Goal: Task Accomplishment & Management: Use online tool/utility

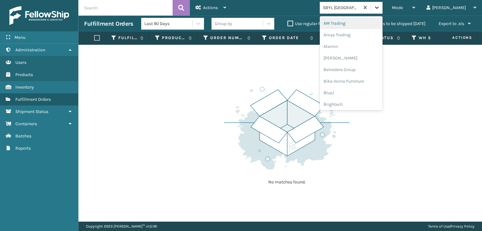
click at [379, 7] on icon at bounding box center [377, 8] width 4 height 2
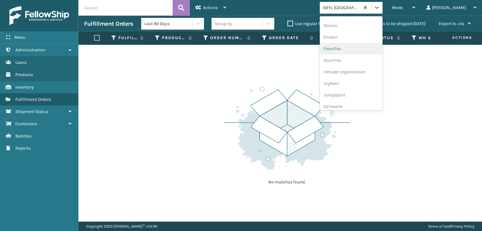
click at [354, 50] on div "FoamTex" at bounding box center [351, 49] width 63 height 12
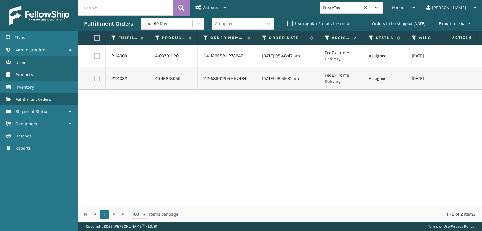
click at [380, 4] on icon at bounding box center [377, 7] width 6 height 6
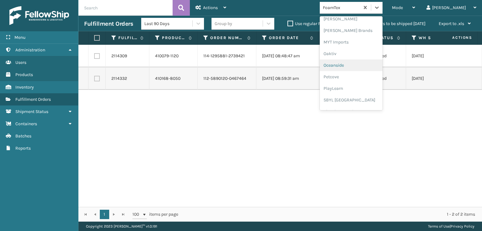
scroll to position [292, 0]
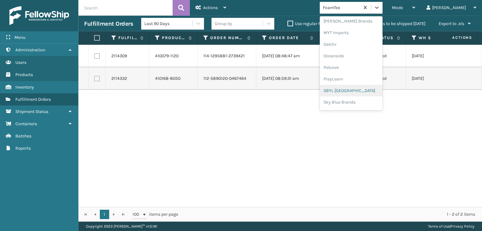
click at [246, 148] on div "2114309 410079-1120 114-1295881-2739421 [DATE] 08:48:47 am FedEx Home Delivery …" at bounding box center [279, 126] width 403 height 162
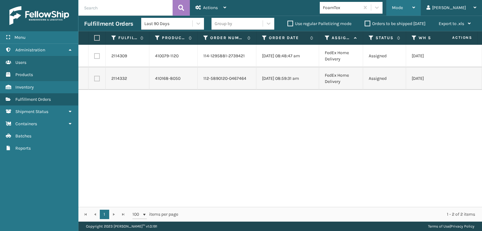
click at [403, 8] on span "Mode" at bounding box center [397, 7] width 11 height 5
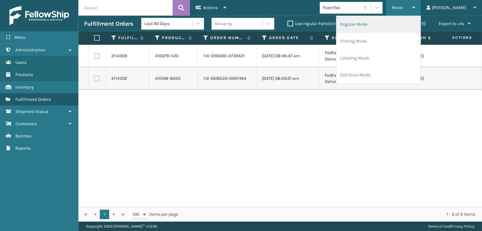
click at [374, 25] on li "Regular Mode" at bounding box center [378, 24] width 84 height 17
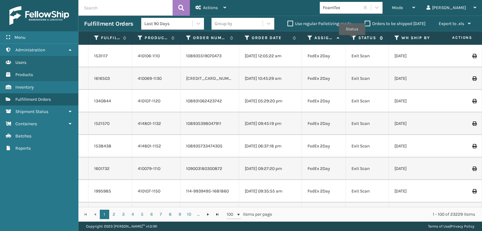
click at [352, 40] on icon at bounding box center [353, 38] width 5 height 6
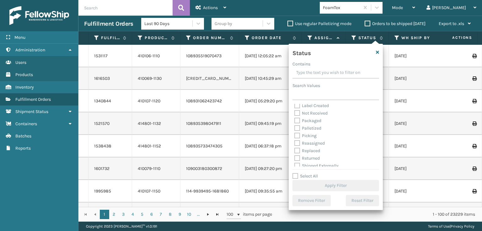
scroll to position [35, 0]
click at [295, 133] on label "Picking" at bounding box center [305, 132] width 22 height 5
click at [295, 133] on input "Picking" at bounding box center [294, 131] width 0 height 4
checkbox input "true"
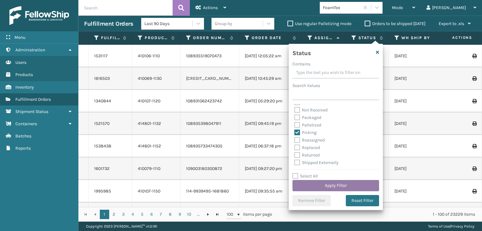
click at [333, 187] on button "Apply Filter" at bounding box center [335, 185] width 87 height 11
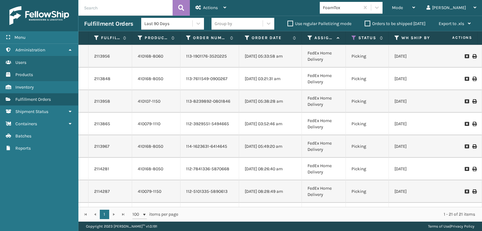
scroll to position [0, 0]
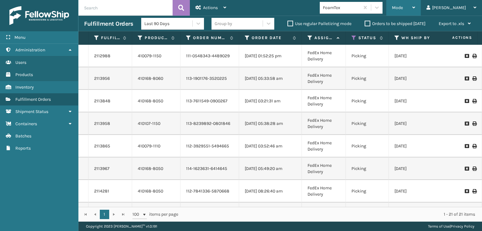
click at [403, 6] on span "Mode" at bounding box center [397, 7] width 11 height 5
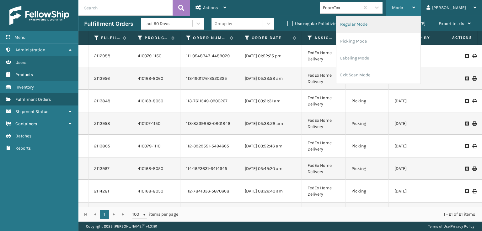
click at [374, 22] on li "Regular Mode" at bounding box center [378, 24] width 84 height 17
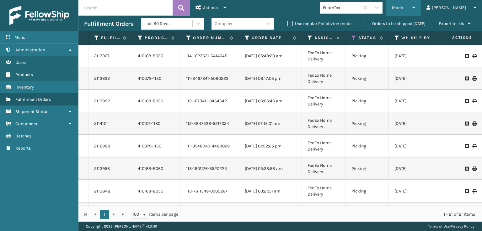
click at [415, 7] on div "Mode" at bounding box center [403, 8] width 23 height 16
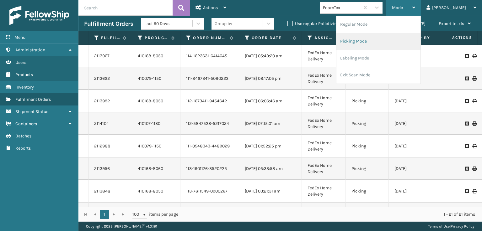
click at [386, 41] on li "Picking Mode" at bounding box center [378, 41] width 84 height 17
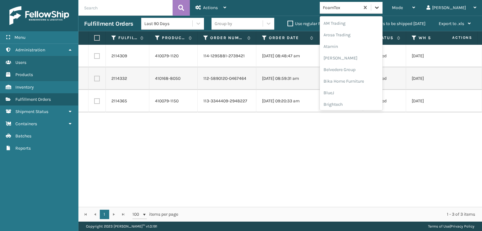
click at [380, 8] on icon at bounding box center [377, 7] width 6 height 6
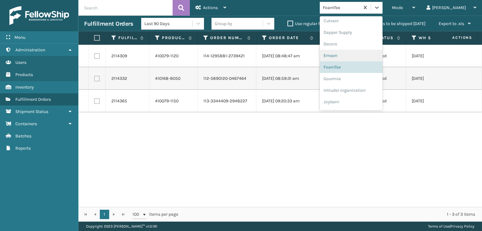
scroll to position [230, 0]
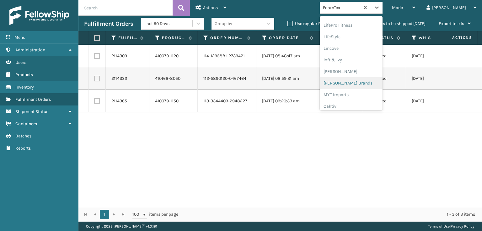
click at [355, 83] on div "[PERSON_NAME] Brands" at bounding box center [351, 83] width 63 height 12
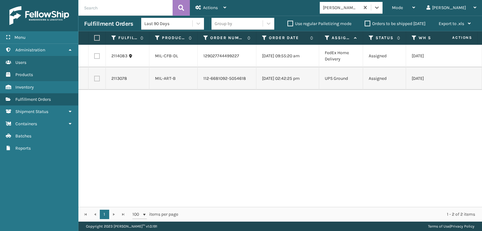
click at [96, 34] on th at bounding box center [96, 37] width 17 height 13
click at [97, 38] on label at bounding box center [96, 38] width 4 height 6
click at [94, 38] on input "checkbox" at bounding box center [94, 38] width 0 height 4
checkbox input "true"
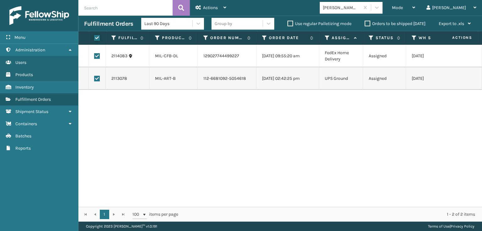
checkbox input "true"
click at [203, 9] on span "Actions" at bounding box center [210, 7] width 15 height 5
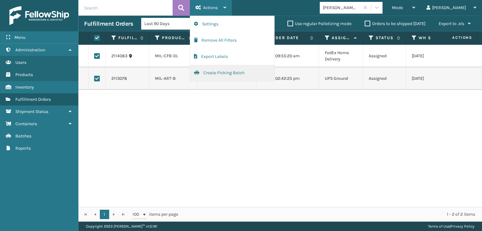
click at [211, 70] on button "Create Picking Batch" at bounding box center [232, 73] width 84 height 16
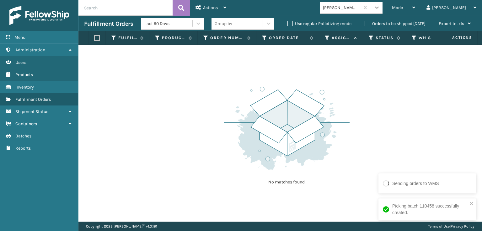
click at [380, 5] on icon at bounding box center [377, 7] width 6 height 6
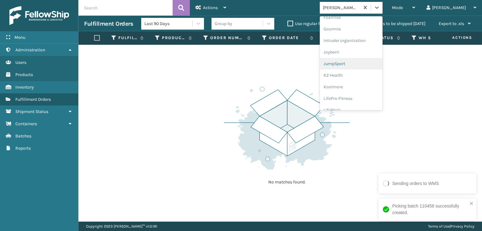
scroll to position [125, 0]
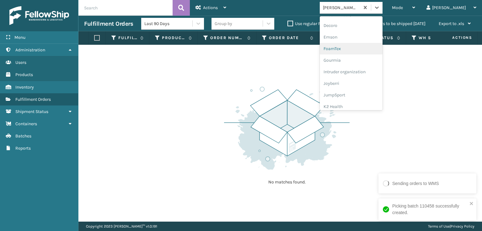
click at [355, 48] on div "FoamTex" at bounding box center [351, 49] width 63 height 12
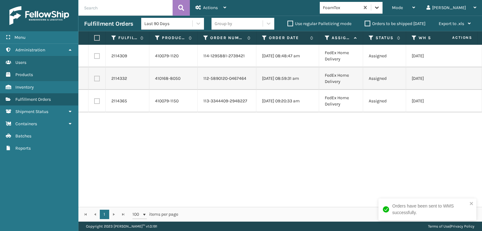
click at [382, 6] on div at bounding box center [376, 7] width 11 height 11
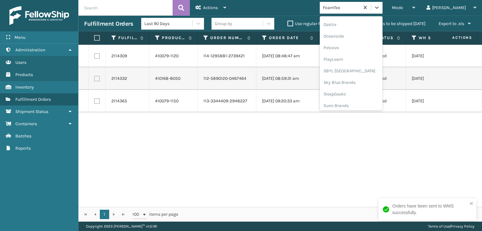
scroll to position [315, 0]
click at [353, 68] on div "SBYL [GEOGRAPHIC_DATA]" at bounding box center [351, 69] width 63 height 12
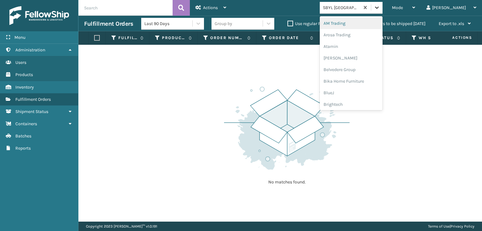
click at [379, 8] on icon at bounding box center [377, 8] width 4 height 2
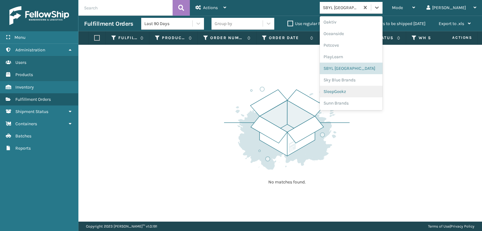
click at [352, 92] on div "SleepGeekz" at bounding box center [351, 92] width 63 height 12
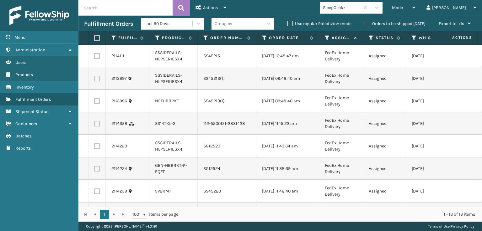
click at [97, 55] on label at bounding box center [97, 56] width 6 height 6
click at [94, 55] on input "checkbox" at bounding box center [94, 55] width 0 height 4
checkbox input "true"
click at [97, 77] on label at bounding box center [97, 79] width 6 height 6
click at [94, 77] on input "checkbox" at bounding box center [94, 78] width 0 height 4
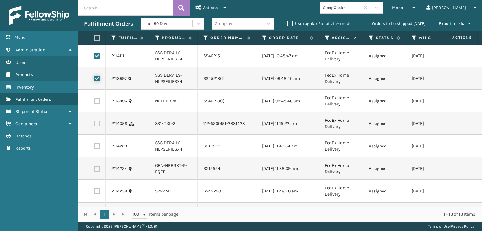
checkbox input "true"
click at [97, 103] on label at bounding box center [97, 101] width 6 height 6
click at [94, 103] on input "checkbox" at bounding box center [94, 100] width 0 height 4
checkbox input "true"
click at [98, 149] on label at bounding box center [97, 147] width 6 height 6
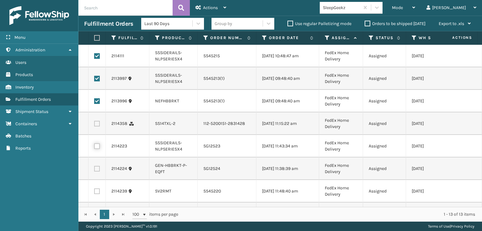
click at [94, 148] on input "checkbox" at bounding box center [94, 146] width 0 height 4
checkbox input "true"
click at [97, 172] on label at bounding box center [97, 169] width 6 height 6
click at [94, 170] on input "checkbox" at bounding box center [94, 168] width 0 height 4
checkbox input "true"
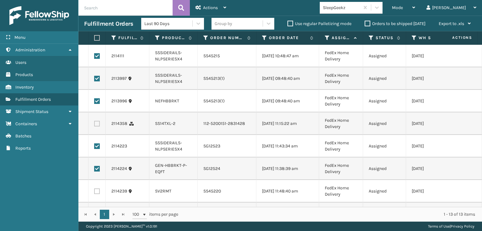
click at [96, 194] on label at bounding box center [97, 192] width 6 height 6
click at [94, 193] on input "checkbox" at bounding box center [94, 191] width 0 height 4
checkbox input "true"
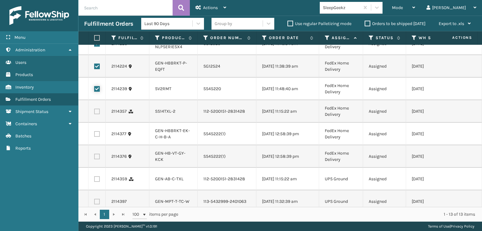
scroll to position [143, 0]
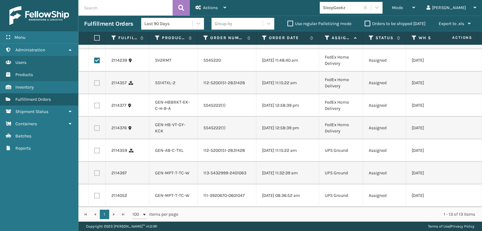
click at [97, 103] on label at bounding box center [97, 106] width 6 height 6
click at [94, 103] on input "checkbox" at bounding box center [94, 105] width 0 height 4
checkbox input "true"
click at [95, 193] on label at bounding box center [97, 196] width 6 height 6
click at [94, 193] on input "checkbox" at bounding box center [94, 195] width 0 height 4
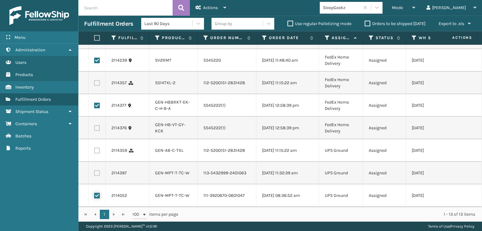
checkbox input "true"
click at [98, 171] on label at bounding box center [97, 174] width 6 height 6
click at [94, 171] on input "checkbox" at bounding box center [94, 173] width 0 height 4
checkbox input "true"
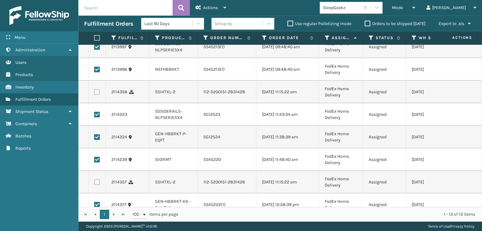
scroll to position [0, 0]
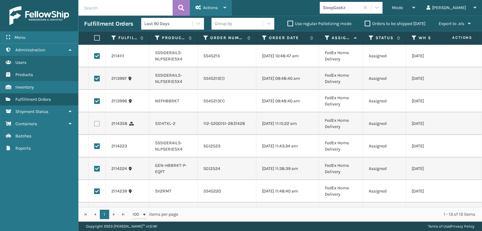
click at [209, 5] on span "Actions" at bounding box center [210, 7] width 15 height 5
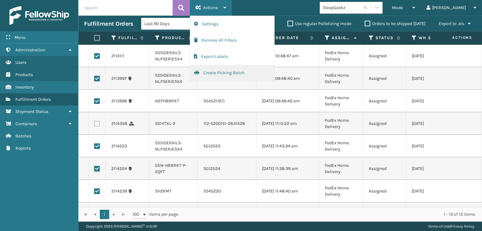
click at [211, 73] on button "Create Picking Batch" at bounding box center [232, 73] width 84 height 16
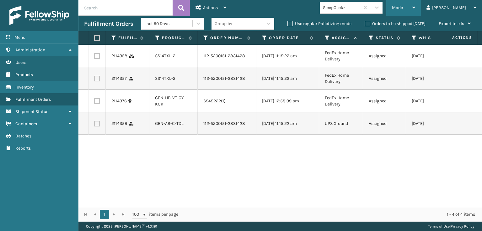
click at [403, 8] on span "Mode" at bounding box center [397, 7] width 11 height 5
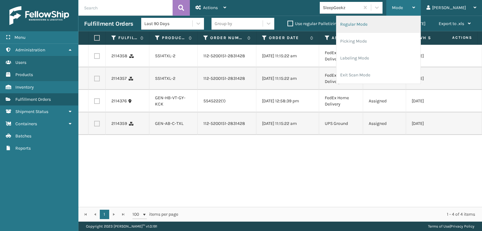
click at [384, 21] on li "Regular Mode" at bounding box center [378, 24] width 84 height 17
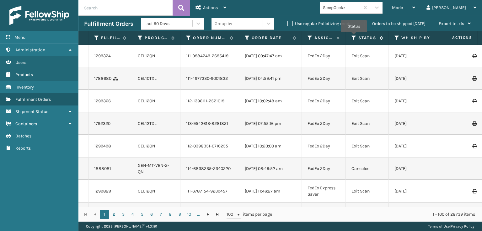
click at [354, 37] on icon at bounding box center [353, 38] width 5 height 6
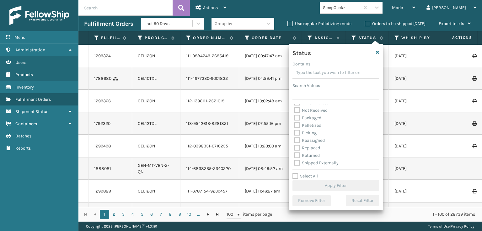
scroll to position [35, 0]
click at [297, 132] on label "Picking" at bounding box center [305, 132] width 22 height 5
click at [295, 132] on input "Picking" at bounding box center [294, 131] width 0 height 4
checkbox input "true"
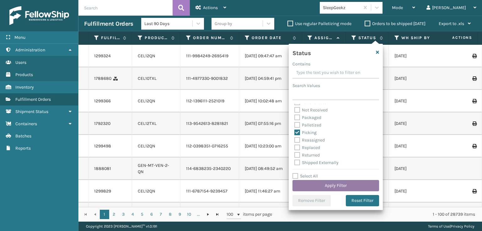
click at [317, 188] on button "Apply Filter" at bounding box center [335, 185] width 87 height 11
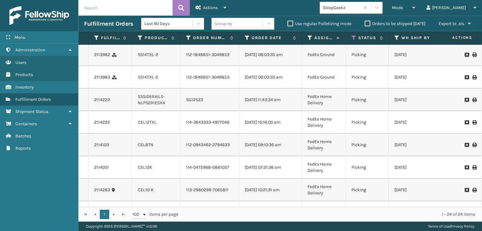
scroll to position [0, 0]
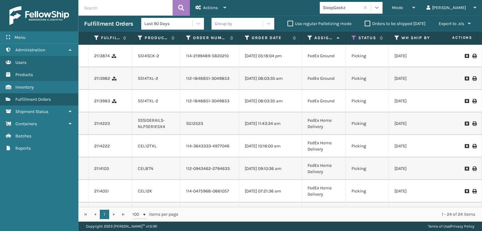
click at [379, 8] on icon at bounding box center [377, 8] width 4 height 2
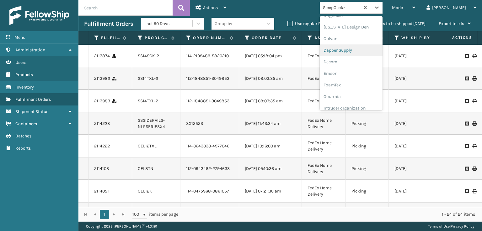
scroll to position [94, 0]
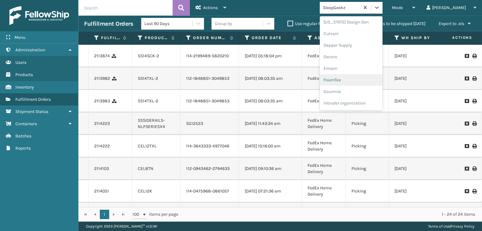
click at [359, 79] on div "FoamTex" at bounding box center [351, 80] width 63 height 12
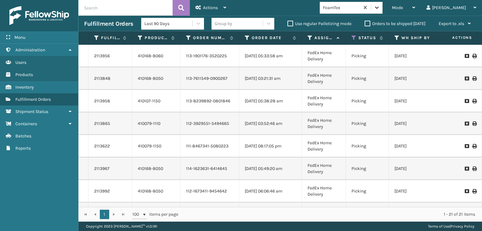
click at [380, 10] on icon at bounding box center [377, 7] width 6 height 6
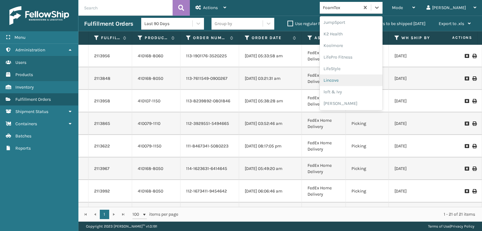
scroll to position [315, 0]
click at [364, 91] on div "SleepGeekz" at bounding box center [351, 92] width 63 height 12
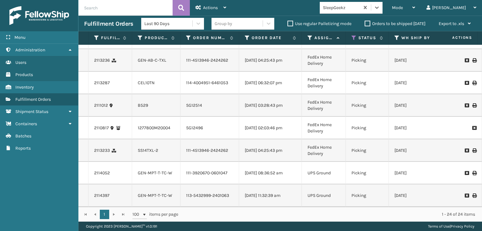
scroll to position [429, 0]
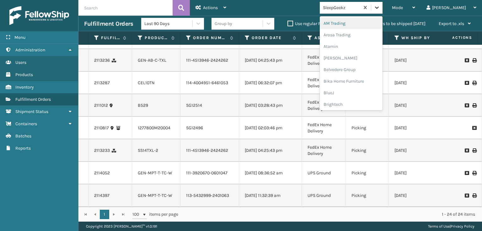
click at [382, 12] on div at bounding box center [376, 7] width 11 height 11
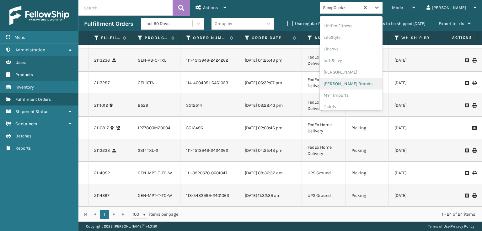
click at [354, 81] on div "[PERSON_NAME] Brands" at bounding box center [351, 84] width 63 height 12
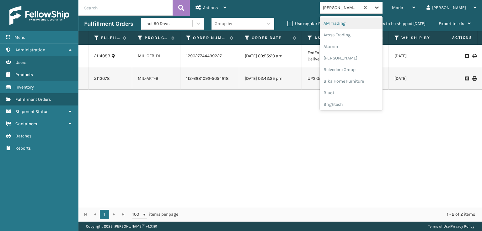
click at [380, 8] on icon at bounding box center [377, 7] width 6 height 6
click at [356, 81] on div "FoamTex" at bounding box center [351, 80] width 63 height 12
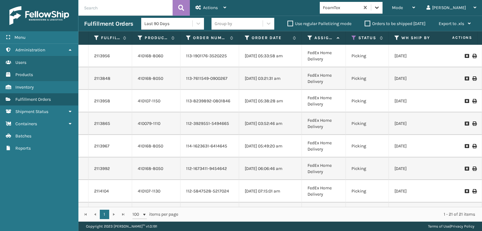
click at [380, 7] on icon at bounding box center [377, 7] width 6 height 6
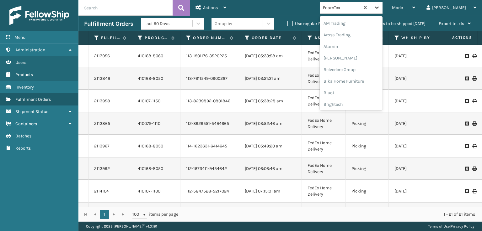
scroll to position [73, 0]
click at [359, 102] on div "FoamTex" at bounding box center [351, 101] width 63 height 12
drag, startPoint x: 402, startPoint y: 9, endPoint x: 403, endPoint y: 16, distance: 6.9
click at [380, 9] on icon at bounding box center [377, 7] width 6 height 6
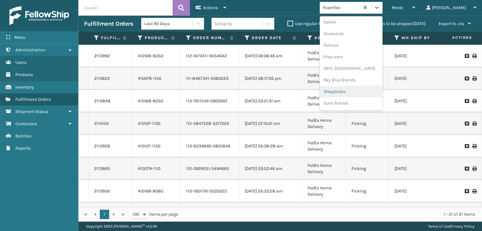
click at [359, 90] on div "SleepGeekz" at bounding box center [351, 92] width 63 height 12
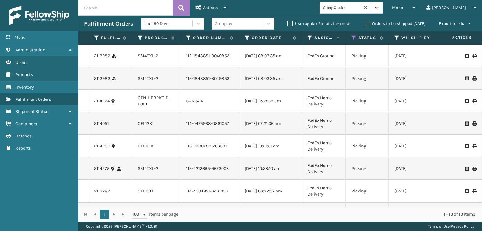
click at [380, 5] on icon at bounding box center [377, 7] width 6 height 6
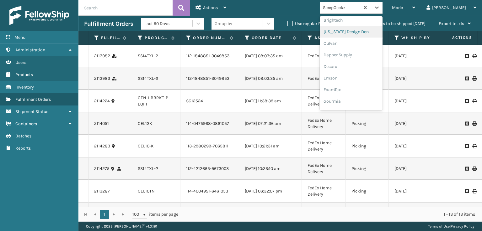
scroll to position [95, 0]
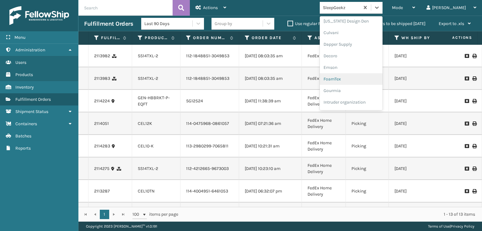
click at [355, 79] on div "FoamTex" at bounding box center [351, 79] width 63 height 12
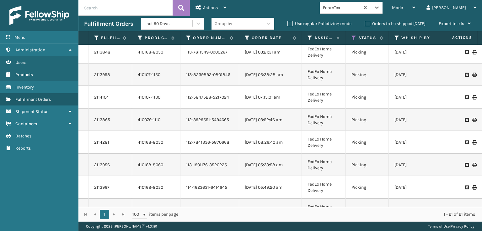
scroll to position [0, 0]
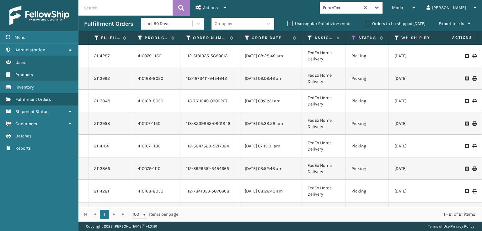
click at [380, 8] on icon at bounding box center [377, 7] width 6 height 6
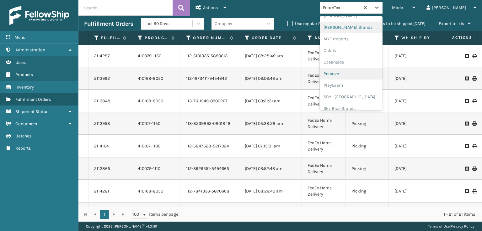
scroll to position [315, 0]
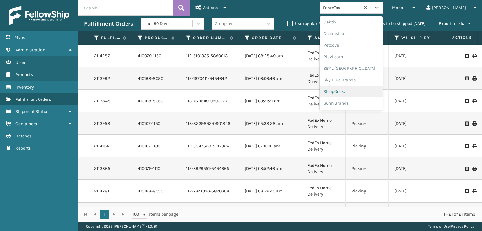
click at [368, 92] on div "SleepGeekz" at bounding box center [351, 92] width 63 height 12
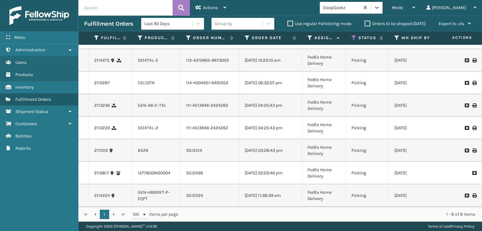
scroll to position [0, 0]
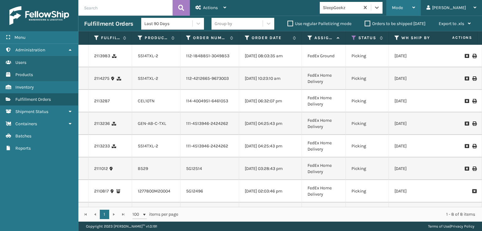
click at [403, 8] on span "Mode" at bounding box center [397, 7] width 11 height 5
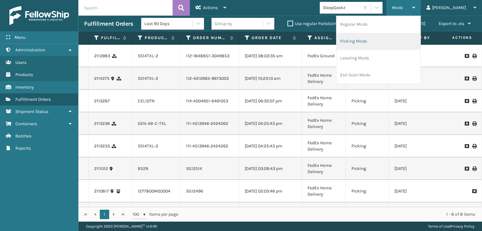
click at [380, 40] on li "Picking Mode" at bounding box center [378, 41] width 84 height 17
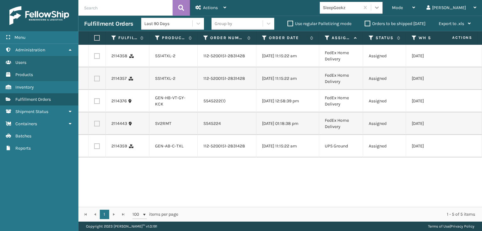
click at [380, 10] on icon at bounding box center [377, 7] width 6 height 6
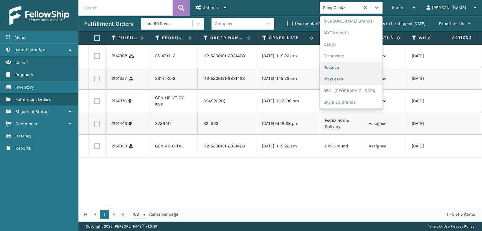
scroll to position [292, 0]
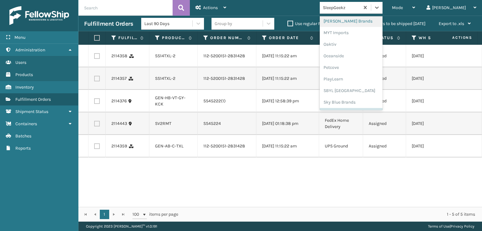
click at [354, 20] on div "[PERSON_NAME] Brands" at bounding box center [351, 21] width 63 height 12
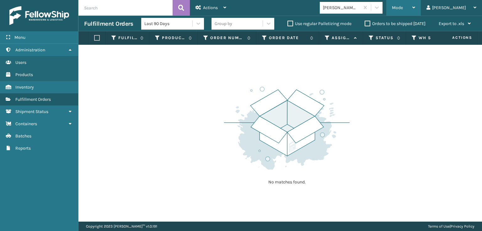
click at [403, 6] on span "Mode" at bounding box center [397, 7] width 11 height 5
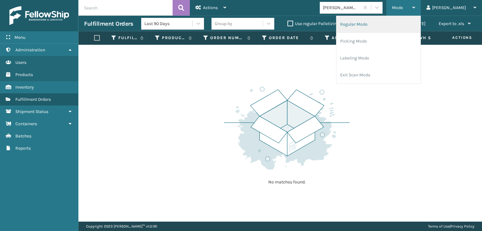
click at [374, 24] on li "Regular Mode" at bounding box center [378, 24] width 84 height 17
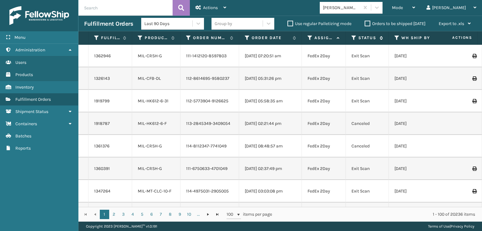
click at [354, 40] on icon at bounding box center [353, 38] width 5 height 6
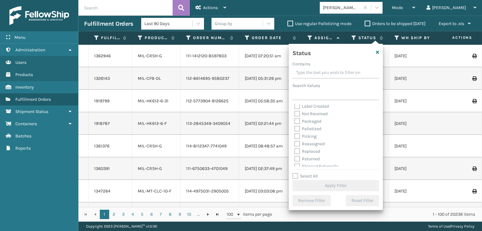
scroll to position [35, 0]
click at [295, 130] on label "Picking" at bounding box center [305, 132] width 22 height 5
click at [295, 130] on input "Picking" at bounding box center [294, 131] width 0 height 4
checkbox input "true"
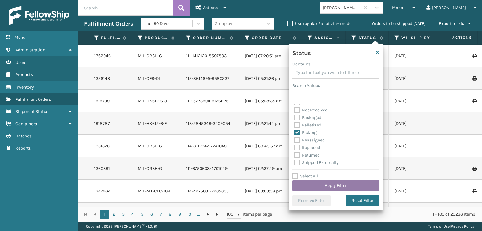
click at [328, 185] on button "Apply Filter" at bounding box center [335, 185] width 87 height 11
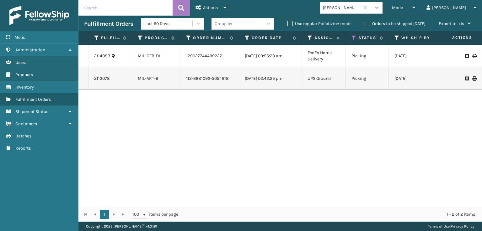
click at [382, 4] on div at bounding box center [376, 7] width 11 height 11
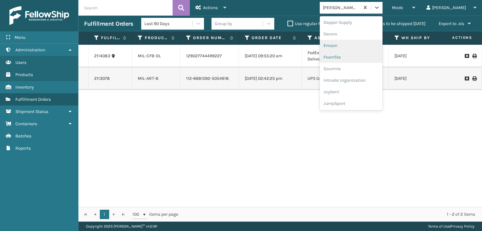
scroll to position [125, 0]
click at [356, 48] on div "FoamTex" at bounding box center [351, 49] width 63 height 12
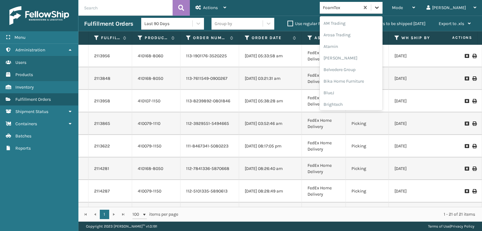
click at [382, 4] on div at bounding box center [376, 7] width 11 height 11
click at [358, 89] on div "SleepGeekz" at bounding box center [351, 92] width 63 height 12
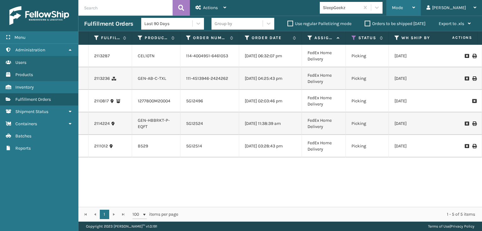
click at [415, 12] on div "Mode" at bounding box center [403, 8] width 23 height 16
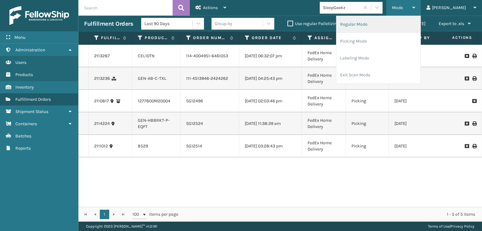
click at [376, 25] on li "Regular Mode" at bounding box center [378, 24] width 84 height 17
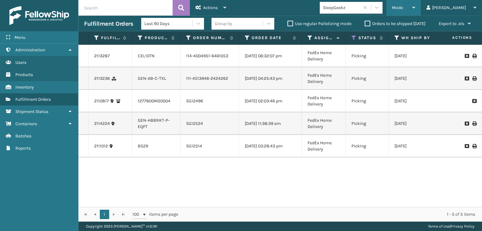
click at [417, 8] on div "Mode Regular Mode Picking Mode Labeling Mode Exit Scan Mode" at bounding box center [403, 8] width 35 height 16
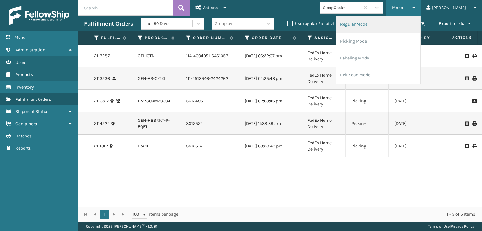
click at [381, 24] on li "Regular Mode" at bounding box center [378, 24] width 84 height 17
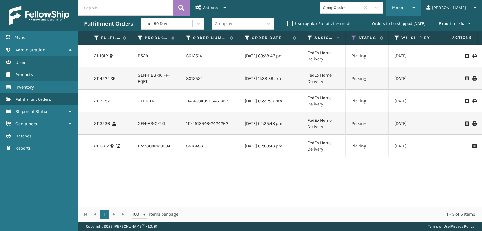
click at [415, 11] on div "Mode" at bounding box center [403, 8] width 23 height 16
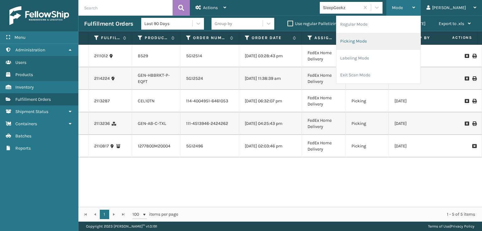
click at [379, 43] on li "Picking Mode" at bounding box center [378, 41] width 84 height 17
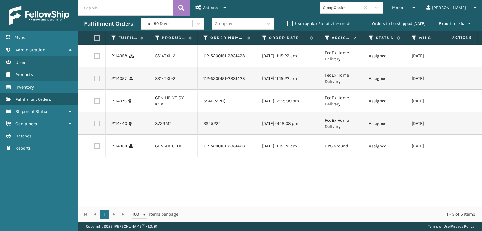
click at [98, 37] on label at bounding box center [96, 38] width 4 height 6
click at [94, 37] on input "checkbox" at bounding box center [94, 38] width 0 height 4
checkbox input "true"
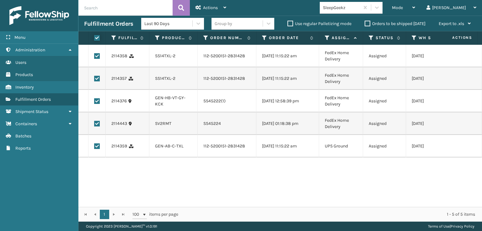
checkbox input "true"
click at [205, 11] on div "Actions" at bounding box center [210, 8] width 31 height 16
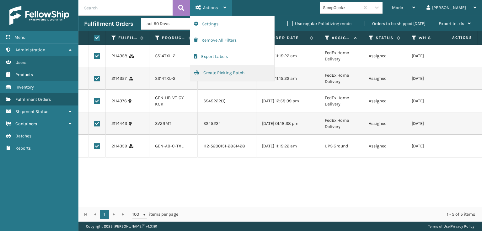
click at [211, 73] on button "Create Picking Batch" at bounding box center [232, 73] width 84 height 16
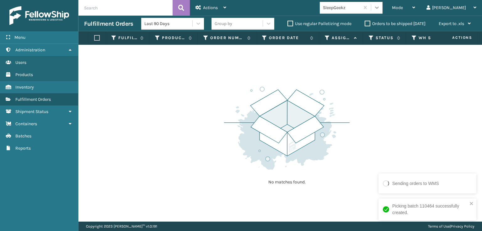
click at [380, 8] on icon at bounding box center [377, 7] width 6 height 6
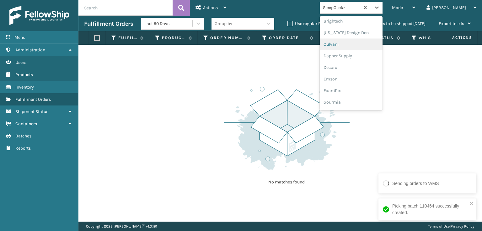
scroll to position [94, 0]
click at [359, 78] on div "FoamTex" at bounding box center [351, 80] width 63 height 12
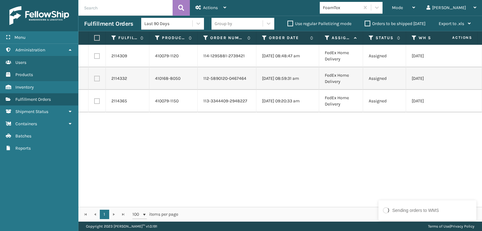
click at [95, 39] on label at bounding box center [96, 38] width 4 height 6
click at [94, 39] on input "checkbox" at bounding box center [94, 38] width 0 height 4
checkbox input "true"
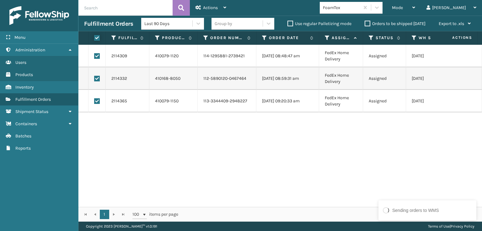
checkbox input "true"
click at [212, 8] on span "Actions" at bounding box center [210, 7] width 15 height 5
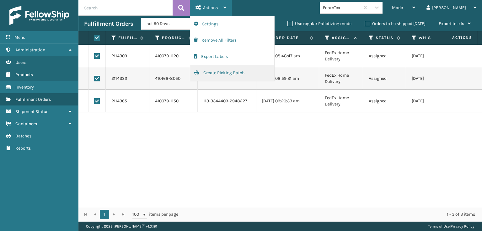
click at [233, 73] on button "Create Picking Batch" at bounding box center [232, 73] width 84 height 16
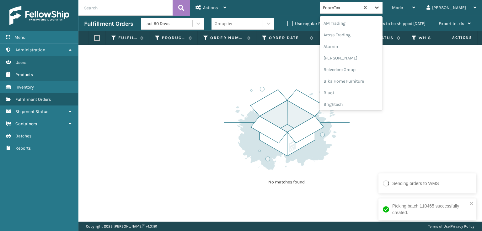
click at [380, 7] on icon at bounding box center [377, 7] width 6 height 6
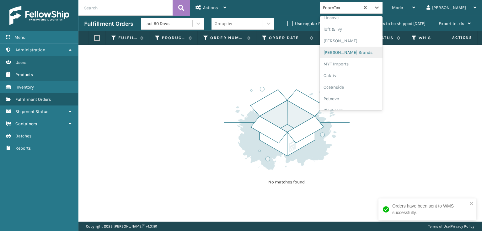
click at [355, 51] on div "[PERSON_NAME] Brands" at bounding box center [351, 53] width 63 height 12
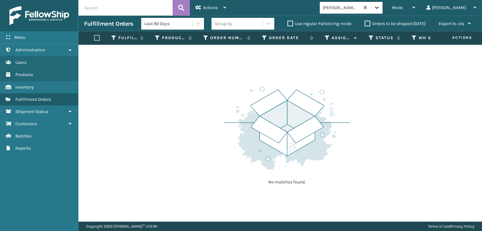
click at [382, 7] on div at bounding box center [376, 7] width 11 height 11
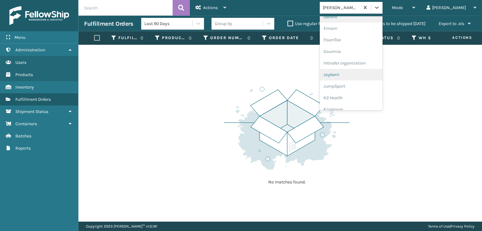
scroll to position [94, 0]
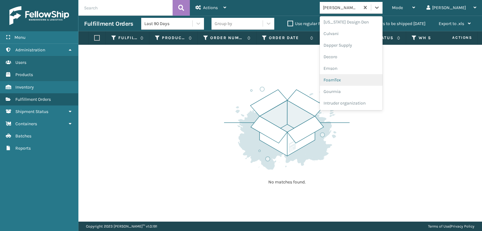
click at [356, 78] on div "FoamTex" at bounding box center [351, 80] width 63 height 12
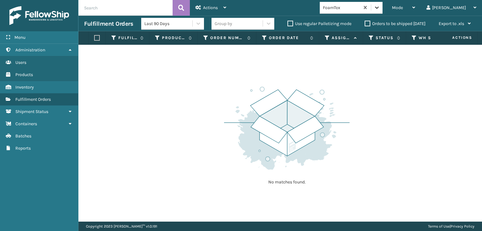
click at [380, 6] on icon at bounding box center [377, 7] width 6 height 6
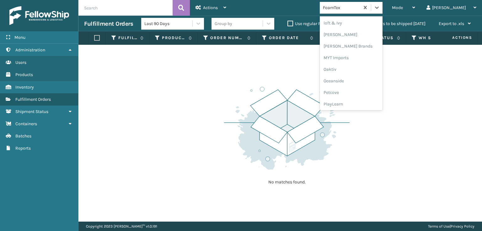
scroll to position [292, 0]
click at [352, 20] on div "[PERSON_NAME] Brands" at bounding box center [351, 21] width 63 height 12
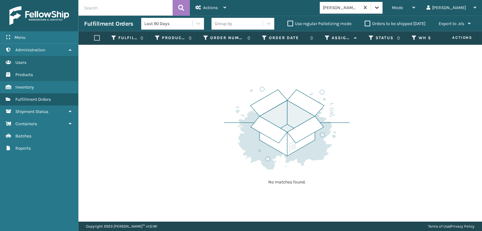
click at [380, 6] on icon at bounding box center [377, 7] width 6 height 6
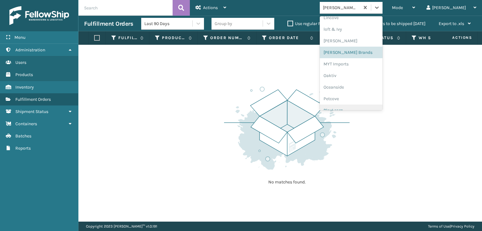
scroll to position [315, 0]
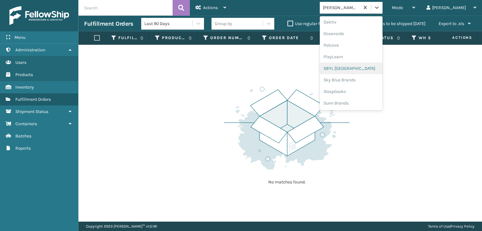
click at [353, 66] on div "SBYL [GEOGRAPHIC_DATA]" at bounding box center [351, 69] width 63 height 12
click at [382, 6] on div at bounding box center [376, 7] width 11 height 11
click at [350, 91] on div "SleepGeekz" at bounding box center [351, 92] width 63 height 12
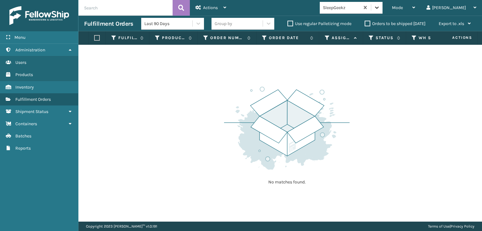
click at [380, 6] on icon at bounding box center [377, 7] width 6 height 6
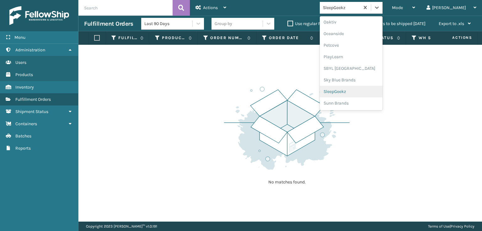
click at [358, 92] on div "SleepGeekz" at bounding box center [351, 92] width 63 height 12
click at [379, 7] on icon at bounding box center [377, 8] width 4 height 2
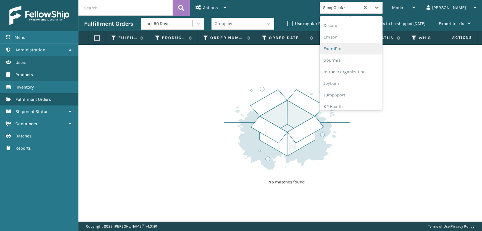
click at [358, 49] on div "FoamTex" at bounding box center [351, 49] width 63 height 12
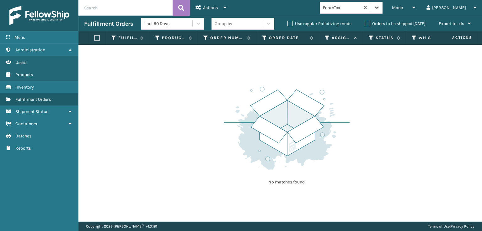
click at [380, 9] on icon at bounding box center [377, 7] width 6 height 6
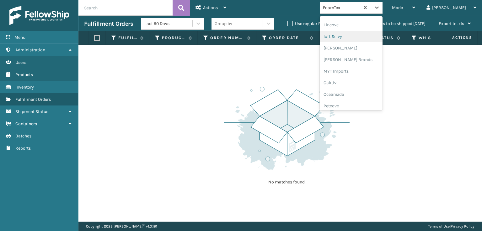
scroll to position [292, 0]
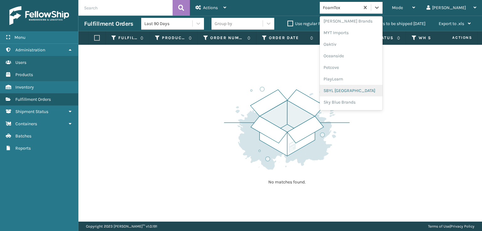
click at [355, 91] on div "SBYL [GEOGRAPHIC_DATA]" at bounding box center [351, 91] width 63 height 12
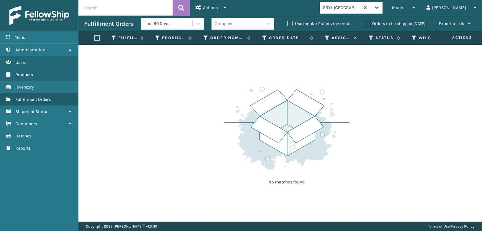
click at [380, 10] on icon at bounding box center [377, 7] width 6 height 6
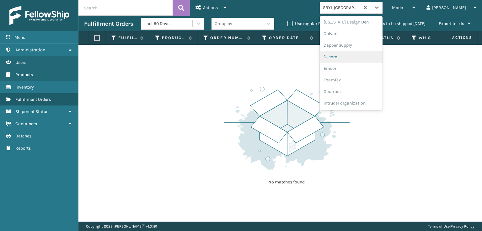
scroll to position [125, 0]
click at [353, 47] on div "FoamTex" at bounding box center [351, 49] width 63 height 12
click at [380, 10] on icon at bounding box center [377, 7] width 6 height 6
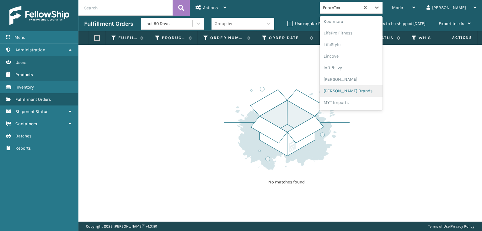
click at [355, 88] on div "[PERSON_NAME] Brands" at bounding box center [351, 91] width 63 height 12
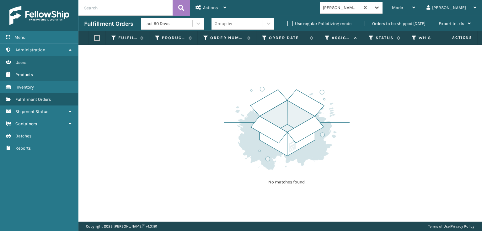
click at [380, 6] on icon at bounding box center [377, 7] width 6 height 6
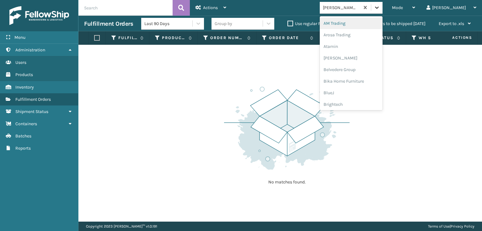
click at [379, 8] on icon at bounding box center [377, 8] width 4 height 2
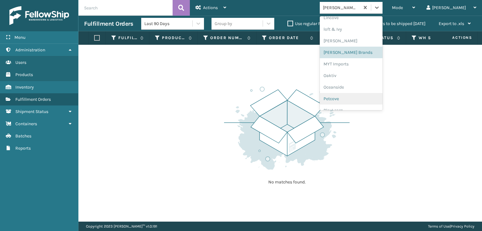
scroll to position [315, 0]
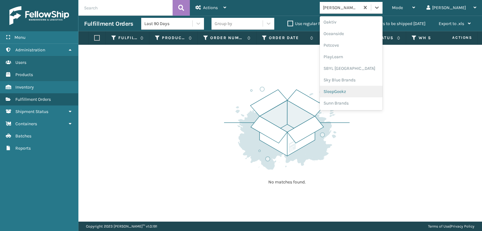
click at [363, 92] on div "SleepGeekz" at bounding box center [351, 92] width 63 height 12
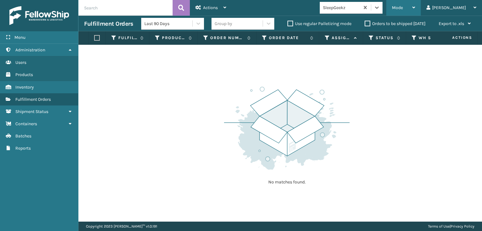
click at [415, 10] on div "Mode" at bounding box center [403, 8] width 23 height 16
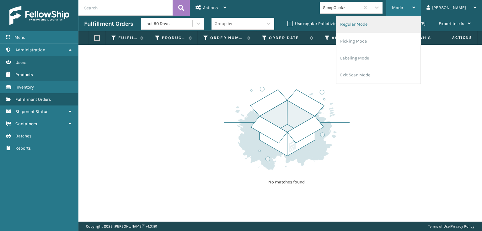
click at [377, 24] on li "Regular Mode" at bounding box center [378, 24] width 84 height 17
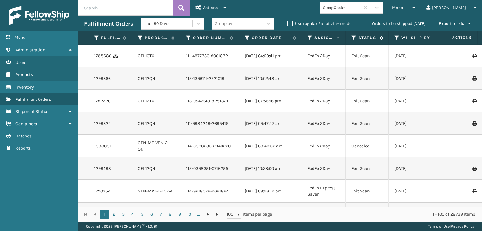
click at [354, 39] on icon at bounding box center [353, 38] width 5 height 6
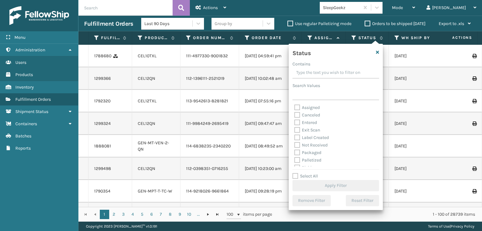
scroll to position [31, 0]
click at [297, 136] on label "Picking" at bounding box center [305, 136] width 22 height 5
click at [295, 136] on input "Picking" at bounding box center [294, 135] width 0 height 4
checkbox input "true"
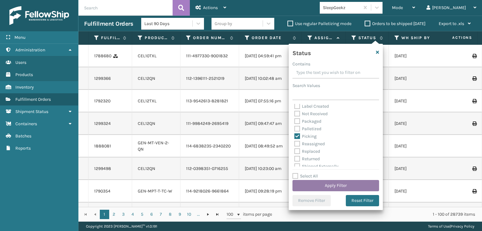
click at [315, 183] on button "Apply Filter" at bounding box center [335, 185] width 87 height 11
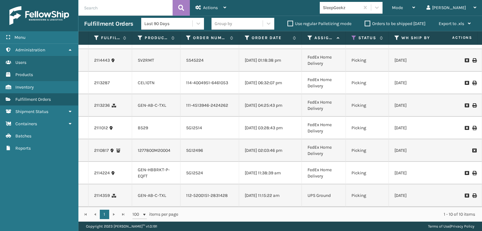
scroll to position [0, 0]
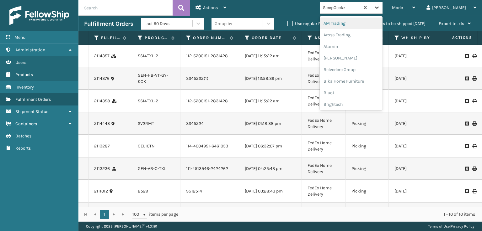
click at [380, 8] on icon at bounding box center [377, 7] width 6 height 6
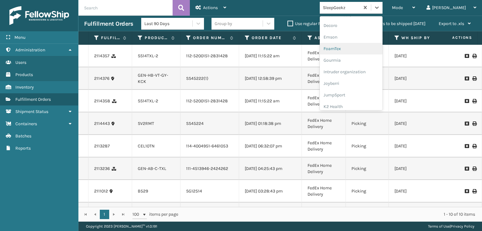
click at [360, 47] on div "FoamTex" at bounding box center [351, 49] width 63 height 12
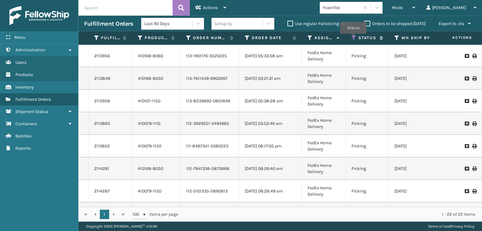
click at [353, 38] on icon at bounding box center [353, 38] width 5 height 6
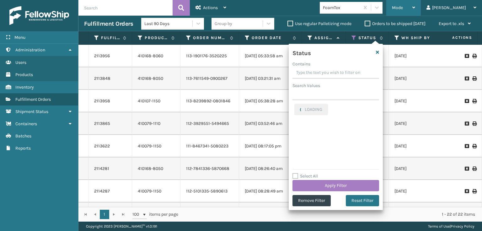
click at [415, 6] on div "Mode" at bounding box center [403, 8] width 23 height 16
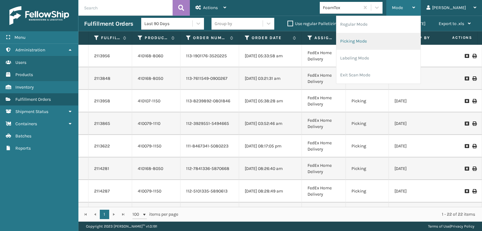
click at [375, 40] on li "Picking Mode" at bounding box center [378, 41] width 84 height 17
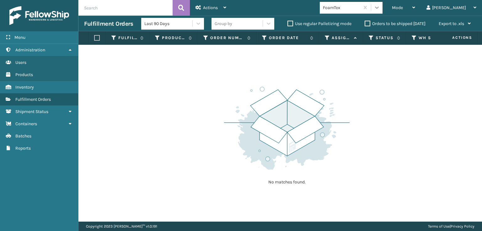
click at [380, 7] on icon at bounding box center [377, 7] width 6 height 6
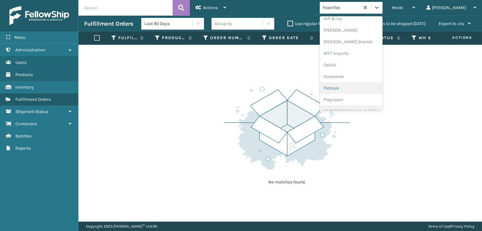
scroll to position [315, 0]
click at [359, 92] on div "SleepGeekz" at bounding box center [351, 92] width 63 height 12
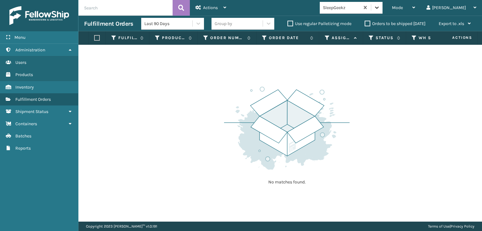
click at [382, 6] on div at bounding box center [376, 7] width 11 height 11
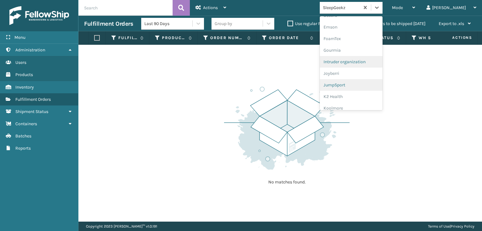
scroll to position [125, 0]
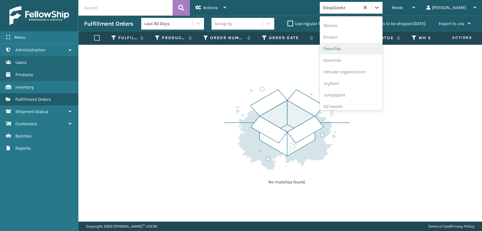
click at [355, 49] on div "FoamTex" at bounding box center [351, 49] width 63 height 12
click at [380, 5] on icon at bounding box center [377, 7] width 6 height 6
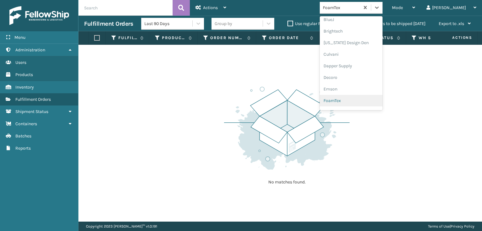
click at [354, 101] on div "FoamTex" at bounding box center [351, 101] width 63 height 12
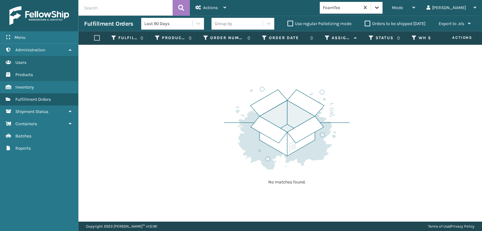
click at [380, 7] on icon at bounding box center [377, 7] width 6 height 6
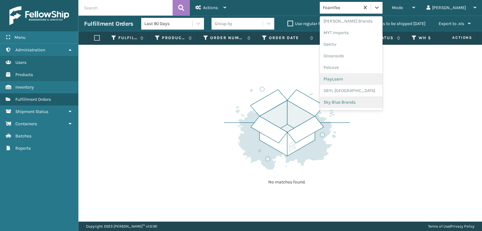
scroll to position [315, 0]
click at [356, 91] on div "SleepGeekz" at bounding box center [351, 92] width 63 height 12
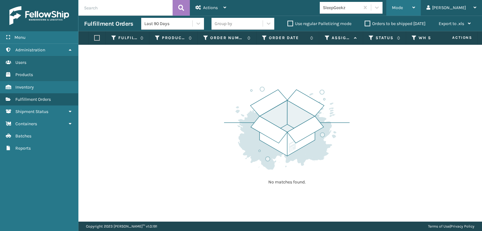
click at [403, 5] on span "Mode" at bounding box center [397, 7] width 11 height 5
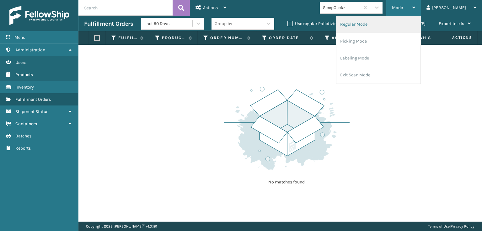
click at [377, 25] on li "Regular Mode" at bounding box center [378, 24] width 84 height 17
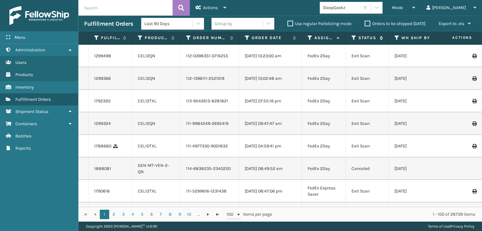
click at [353, 35] on icon at bounding box center [353, 38] width 5 height 6
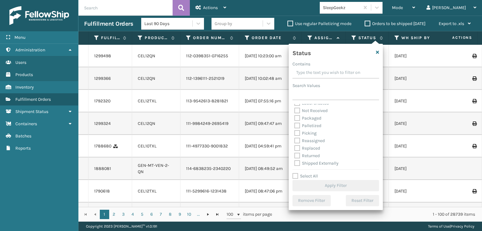
scroll to position [35, 0]
click at [297, 132] on label "Picking" at bounding box center [305, 132] width 22 height 5
click at [295, 132] on input "Picking" at bounding box center [294, 131] width 0 height 4
checkbox input "true"
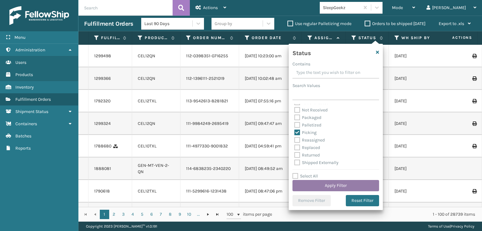
click at [317, 182] on button "Apply Filter" at bounding box center [335, 185] width 87 height 11
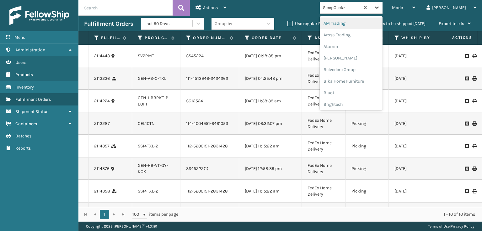
click at [382, 7] on div at bounding box center [376, 7] width 11 height 11
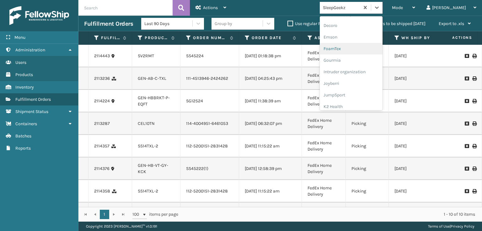
click at [356, 47] on div "FoamTex" at bounding box center [351, 49] width 63 height 12
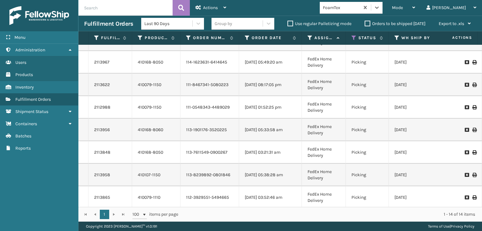
scroll to position [0, 0]
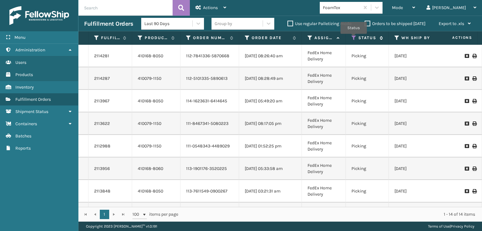
click at [353, 38] on icon at bounding box center [353, 38] width 5 height 6
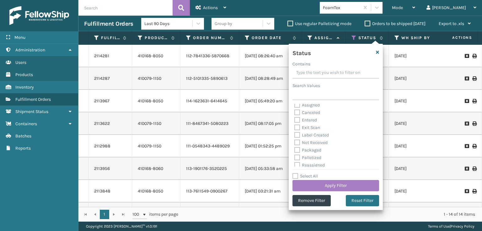
scroll to position [4, 0]
click at [296, 162] on label "Palletized" at bounding box center [307, 164] width 27 height 5
click at [295, 162] on input "Palletized" at bounding box center [294, 163] width 0 height 4
checkbox input "true"
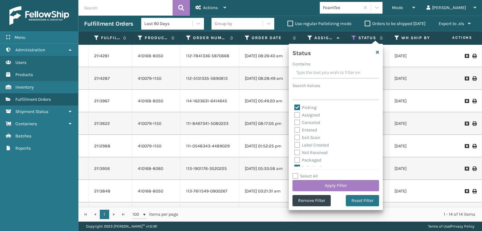
click at [296, 108] on label "Picking" at bounding box center [305, 107] width 22 height 5
click at [295, 108] on input "Picking" at bounding box center [294, 106] width 0 height 4
checkbox input "false"
click at [328, 183] on button "Apply Filter" at bounding box center [335, 185] width 87 height 11
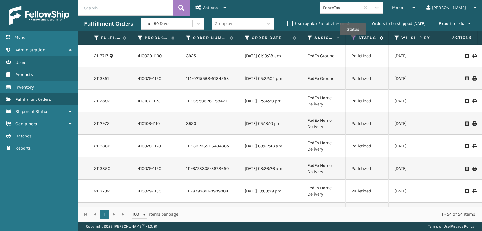
click at [353, 40] on icon at bounding box center [353, 38] width 5 height 6
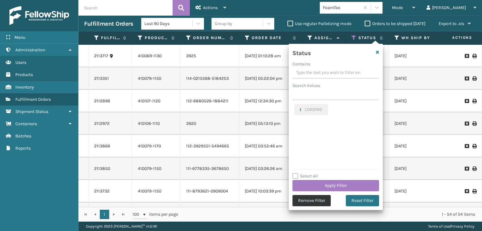
click at [307, 202] on button "Remove Filter" at bounding box center [311, 200] width 38 height 11
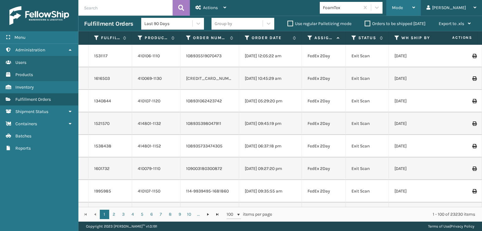
drag, startPoint x: 416, startPoint y: 10, endPoint x: 419, endPoint y: 13, distance: 4.2
click at [419, 12] on div "Mode Regular Mode Picking Mode Labeling Mode Exit Scan Mode" at bounding box center [403, 8] width 35 height 16
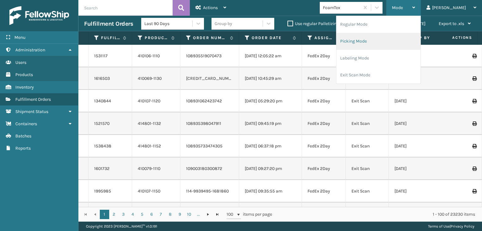
click at [375, 40] on li "Picking Mode" at bounding box center [378, 41] width 84 height 17
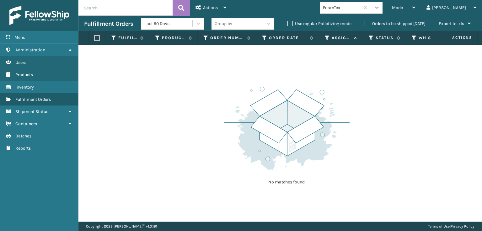
click at [380, 8] on icon at bounding box center [377, 7] width 6 height 6
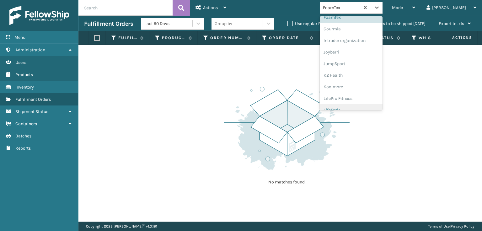
scroll to position [136, 0]
click at [363, 37] on div "FoamTex" at bounding box center [351, 39] width 63 height 12
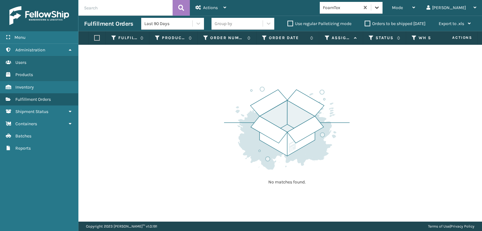
click at [382, 3] on div at bounding box center [376, 7] width 11 height 11
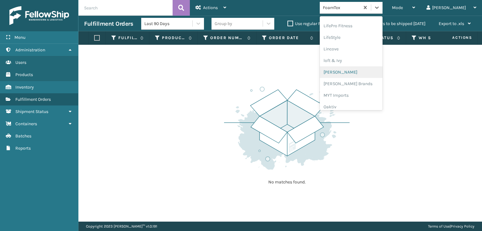
scroll to position [261, 0]
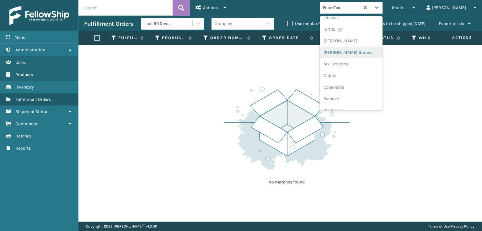
click at [360, 51] on div "[PERSON_NAME] Brands" at bounding box center [351, 53] width 63 height 12
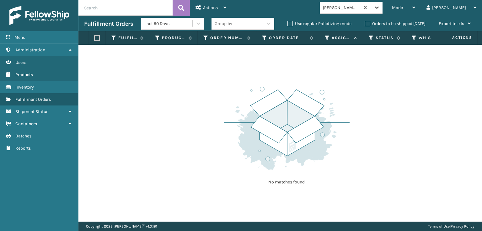
click at [379, 8] on icon at bounding box center [377, 8] width 4 height 2
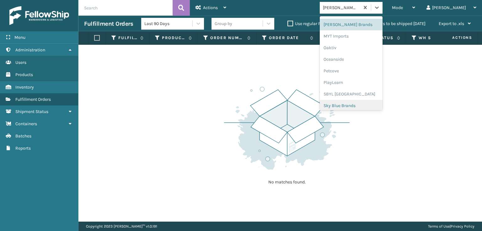
scroll to position [315, 0]
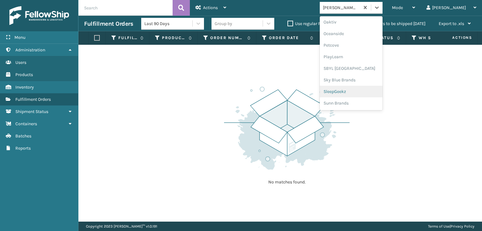
click at [358, 91] on div "SleepGeekz" at bounding box center [351, 92] width 63 height 12
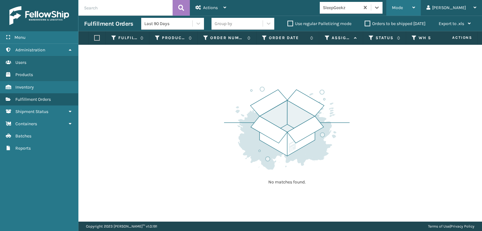
click at [403, 5] on span "Mode" at bounding box center [397, 7] width 11 height 5
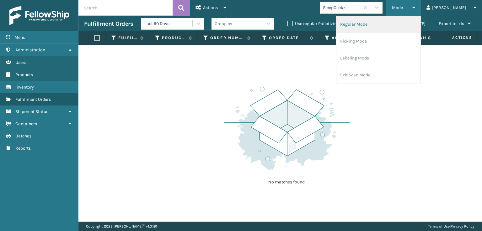
click at [373, 23] on li "Regular Mode" at bounding box center [378, 24] width 84 height 17
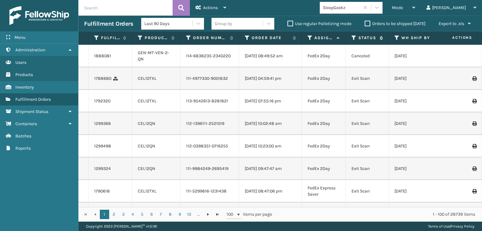
click at [352, 37] on icon at bounding box center [353, 38] width 5 height 6
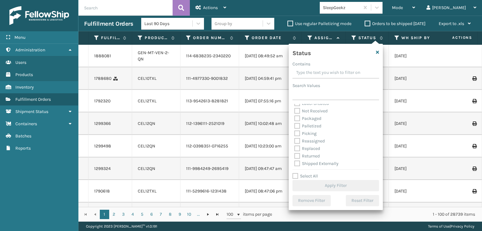
scroll to position [35, 0]
click at [298, 134] on label "Picking" at bounding box center [305, 132] width 22 height 5
click at [295, 133] on input "Picking" at bounding box center [294, 131] width 0 height 4
checkbox input "true"
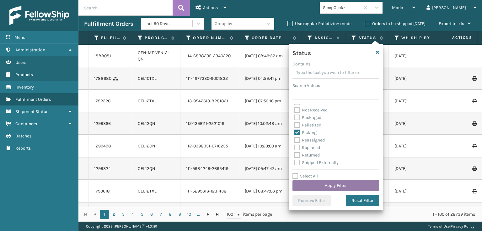
click at [324, 185] on button "Apply Filter" at bounding box center [335, 185] width 87 height 11
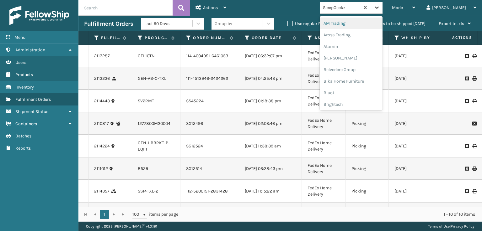
click at [380, 4] on icon at bounding box center [377, 7] width 6 height 6
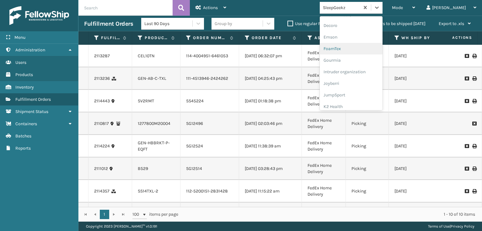
click at [361, 48] on div "FoamTex" at bounding box center [351, 49] width 63 height 12
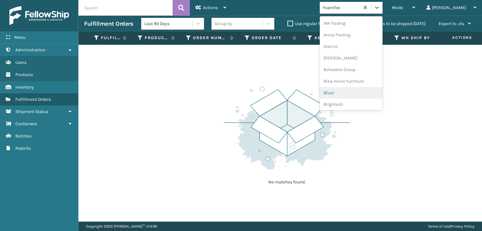
drag, startPoint x: 403, startPoint y: 9, endPoint x: 401, endPoint y: 18, distance: 9.5
click at [380, 9] on icon at bounding box center [377, 7] width 6 height 6
click at [360, 84] on div "[PERSON_NAME] Brands" at bounding box center [351, 84] width 63 height 12
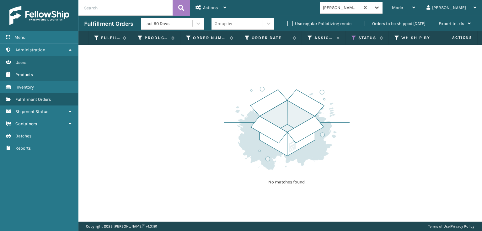
click at [380, 9] on icon at bounding box center [377, 7] width 6 height 6
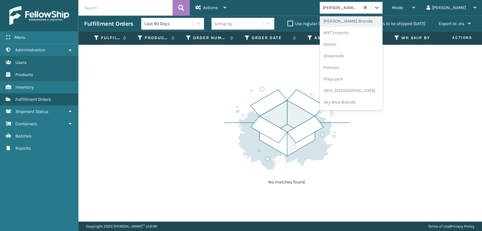
scroll to position [315, 0]
click at [359, 92] on div "SleepGeekz" at bounding box center [351, 92] width 63 height 12
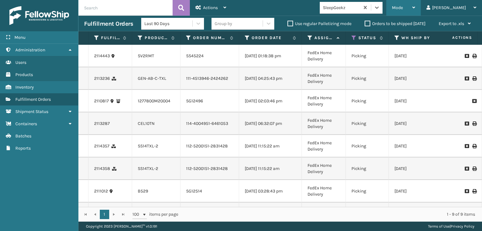
click at [403, 7] on span "Mode" at bounding box center [397, 7] width 11 height 5
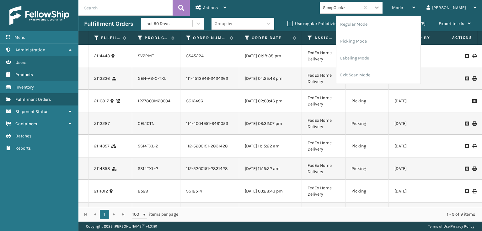
click at [380, 8] on icon at bounding box center [377, 7] width 6 height 6
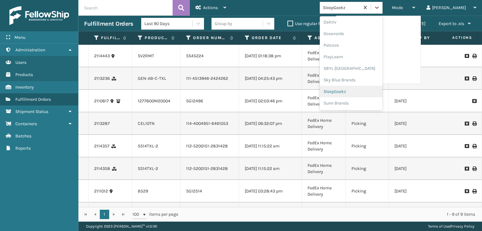
click at [359, 92] on div "SleepGeekz" at bounding box center [351, 92] width 63 height 12
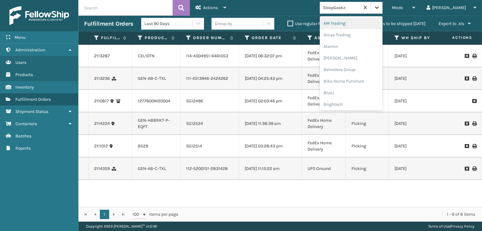
click at [380, 9] on icon at bounding box center [377, 7] width 6 height 6
click at [362, 80] on div "FoamTex" at bounding box center [351, 80] width 63 height 12
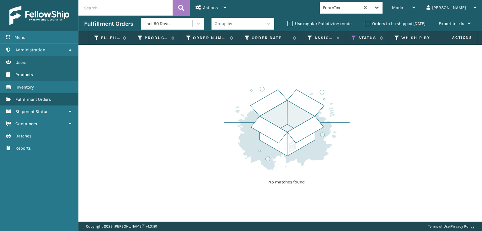
click at [380, 6] on icon at bounding box center [377, 7] width 6 height 6
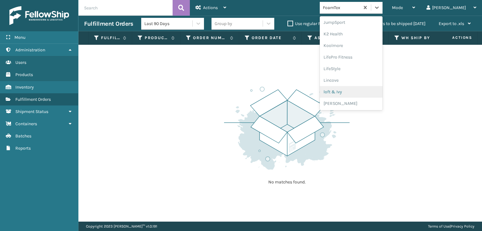
scroll to position [261, 0]
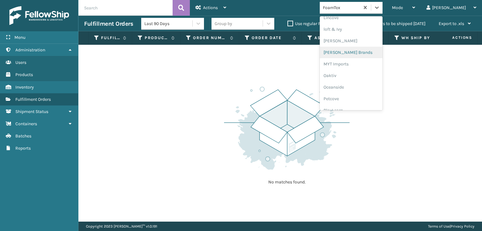
click at [354, 50] on div "[PERSON_NAME] Brands" at bounding box center [351, 53] width 63 height 12
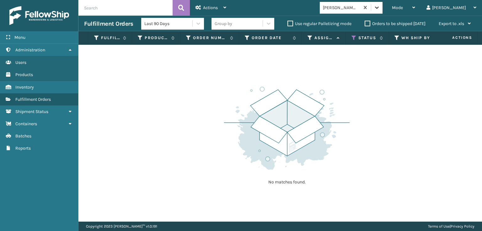
click at [379, 8] on icon at bounding box center [377, 8] width 4 height 2
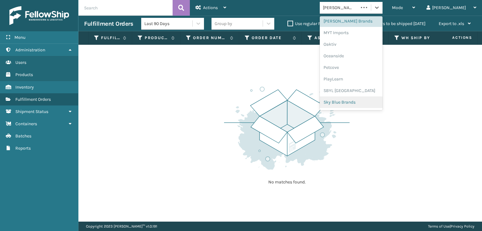
scroll to position [315, 0]
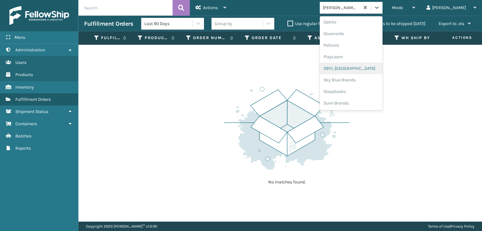
click at [360, 64] on div "SBYL [GEOGRAPHIC_DATA]" at bounding box center [351, 69] width 63 height 12
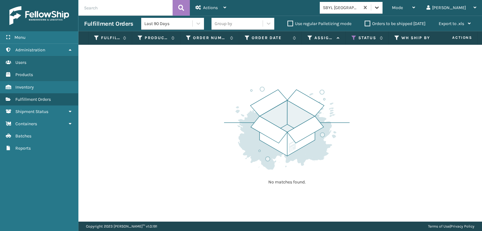
click at [379, 8] on icon at bounding box center [377, 8] width 4 height 2
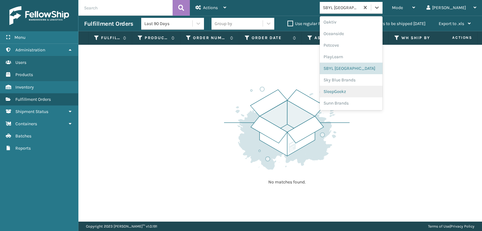
click at [354, 92] on div "SleepGeekz" at bounding box center [351, 92] width 63 height 12
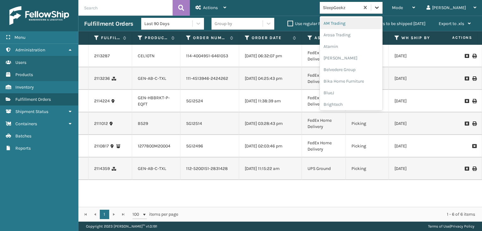
click at [380, 7] on icon at bounding box center [377, 7] width 6 height 6
click at [364, 91] on div "SleepGeekz" at bounding box center [351, 92] width 63 height 12
click at [379, 7] on icon at bounding box center [377, 8] width 4 height 2
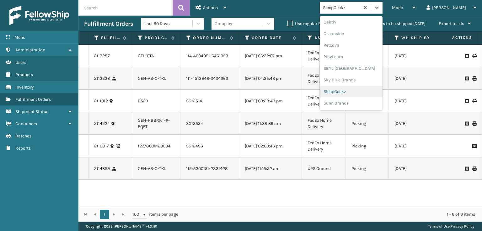
click at [358, 90] on div "SleepGeekz" at bounding box center [351, 92] width 63 height 12
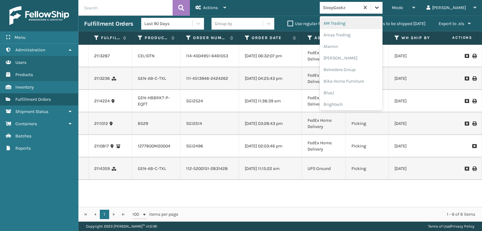
click at [380, 6] on icon at bounding box center [377, 7] width 6 height 6
click at [359, 91] on div "SleepGeekz" at bounding box center [351, 92] width 63 height 12
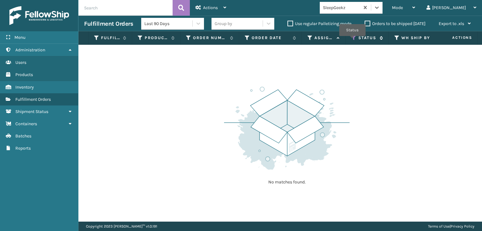
click at [352, 40] on icon at bounding box center [353, 38] width 5 height 6
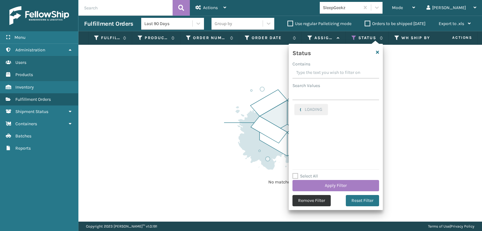
click at [302, 201] on button "Remove Filter" at bounding box center [311, 200] width 38 height 11
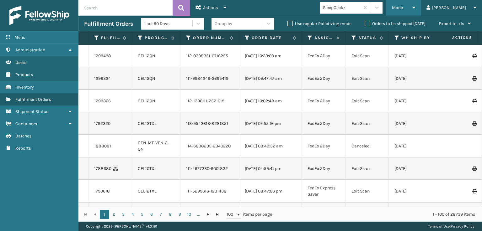
click at [403, 8] on span "Mode" at bounding box center [397, 7] width 11 height 5
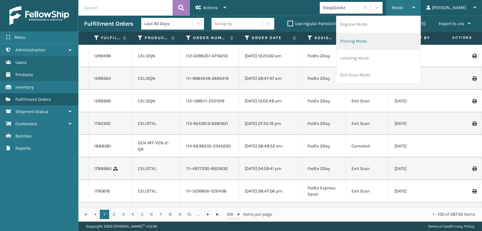
click at [382, 40] on li "Picking Mode" at bounding box center [378, 41] width 84 height 17
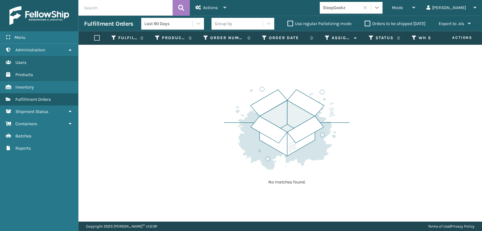
click at [380, 10] on icon at bounding box center [377, 7] width 6 height 6
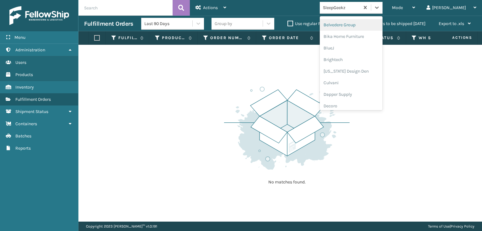
scroll to position [125, 0]
click at [354, 47] on div "FoamTex" at bounding box center [351, 49] width 63 height 12
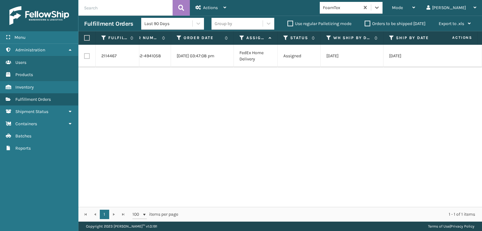
scroll to position [0, 0]
